Goal: Transaction & Acquisition: Book appointment/travel/reservation

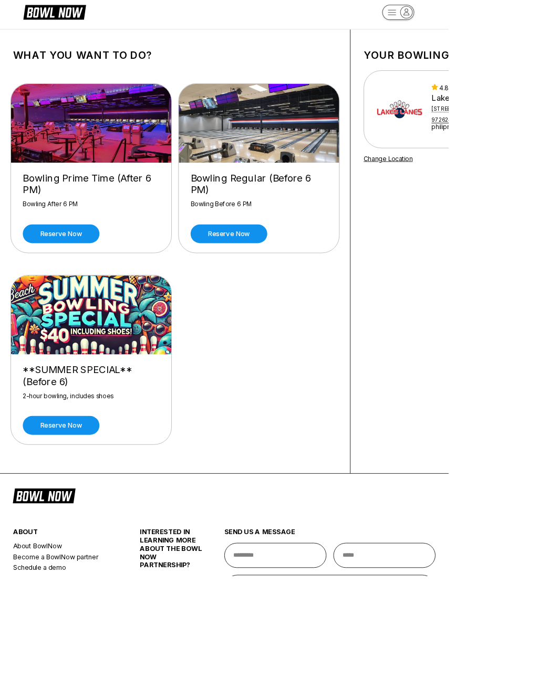
click at [40, 275] on link "Reserve now" at bounding box center [73, 280] width 92 height 23
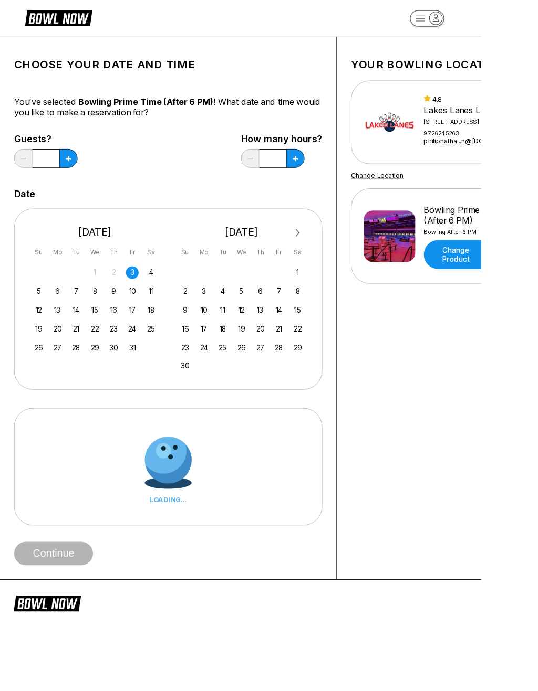
scroll to position [8, 0]
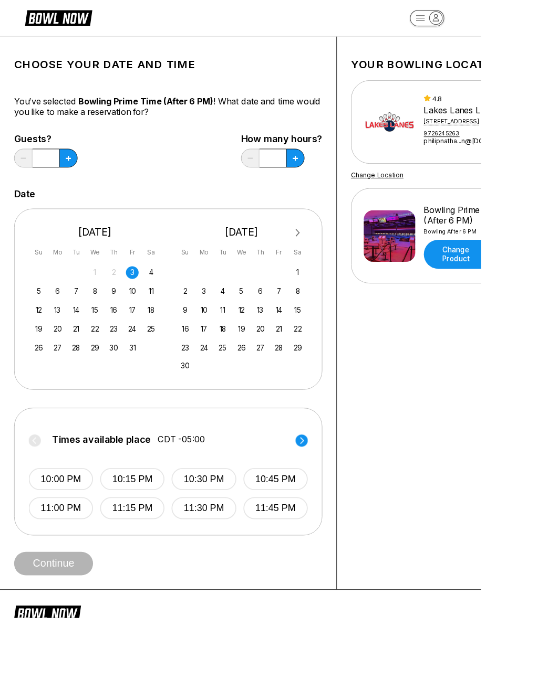
click at [60, 328] on div "6" at bounding box center [64, 326] width 14 height 14
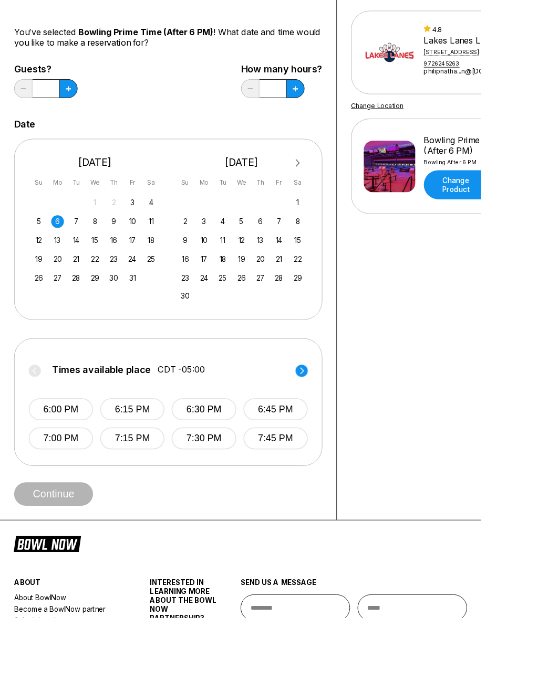
scroll to position [86, 0]
click at [56, 452] on button "6:00 PM" at bounding box center [68, 457] width 72 height 25
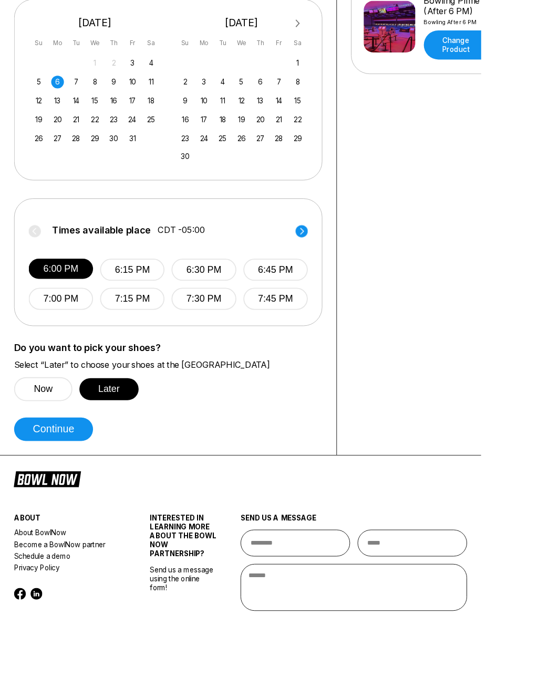
scroll to position [289, 0]
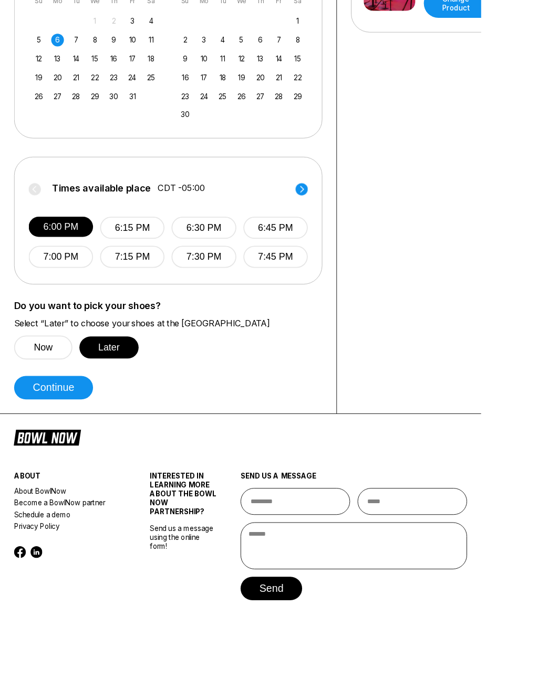
click at [53, 435] on button "Continue" at bounding box center [60, 433] width 88 height 26
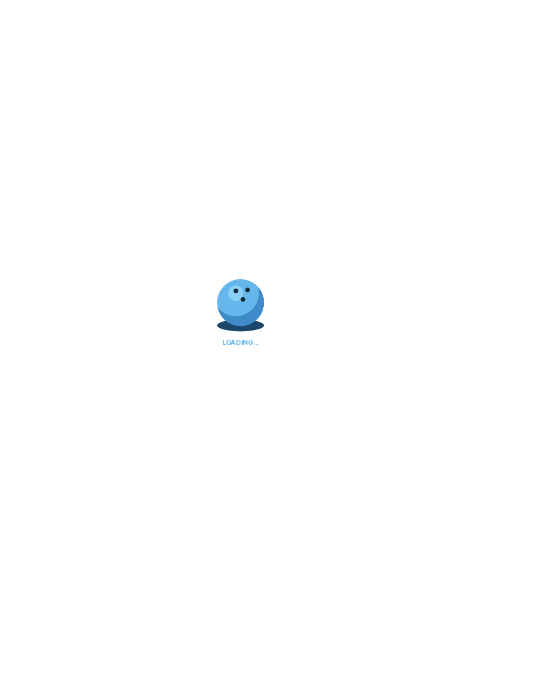
select select "**"
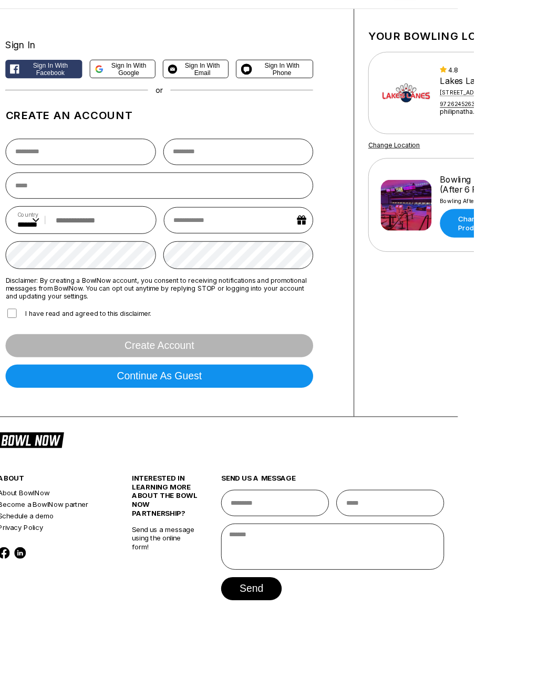
scroll to position [0, 18]
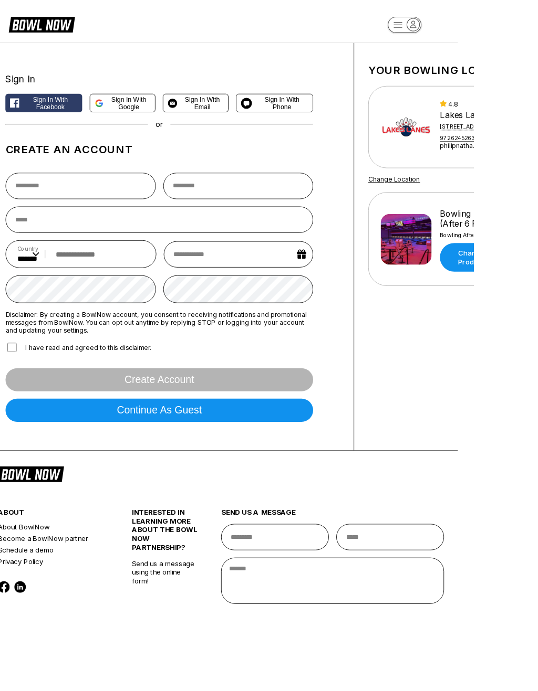
click at [24, 31] on icon at bounding box center [25, 28] width 3 height 8
